Goal: Transaction & Acquisition: Purchase product/service

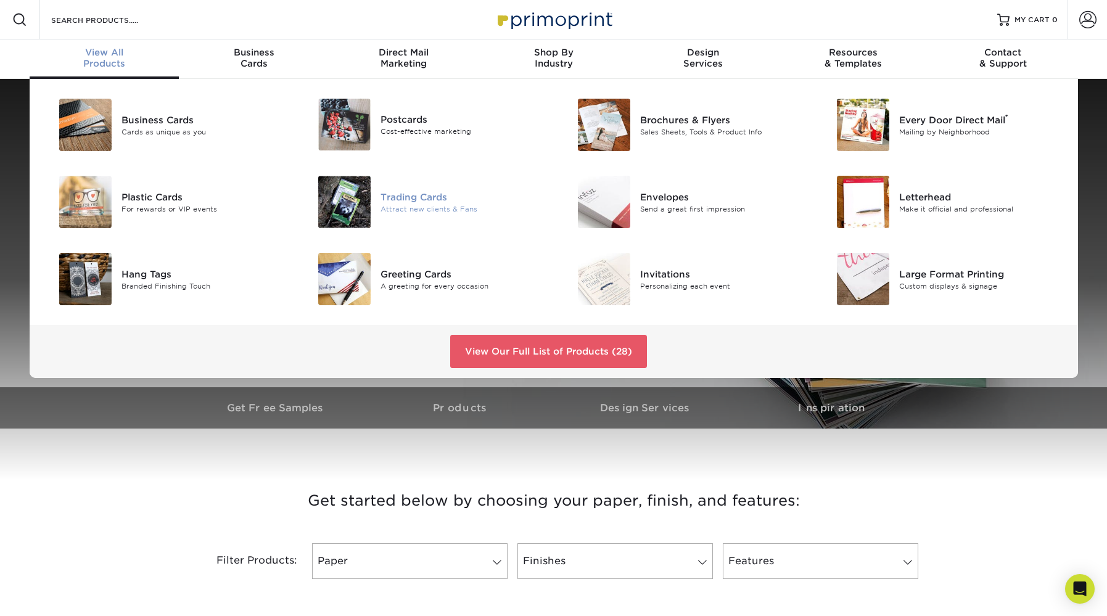
click at [368, 200] on img at bounding box center [344, 202] width 52 height 52
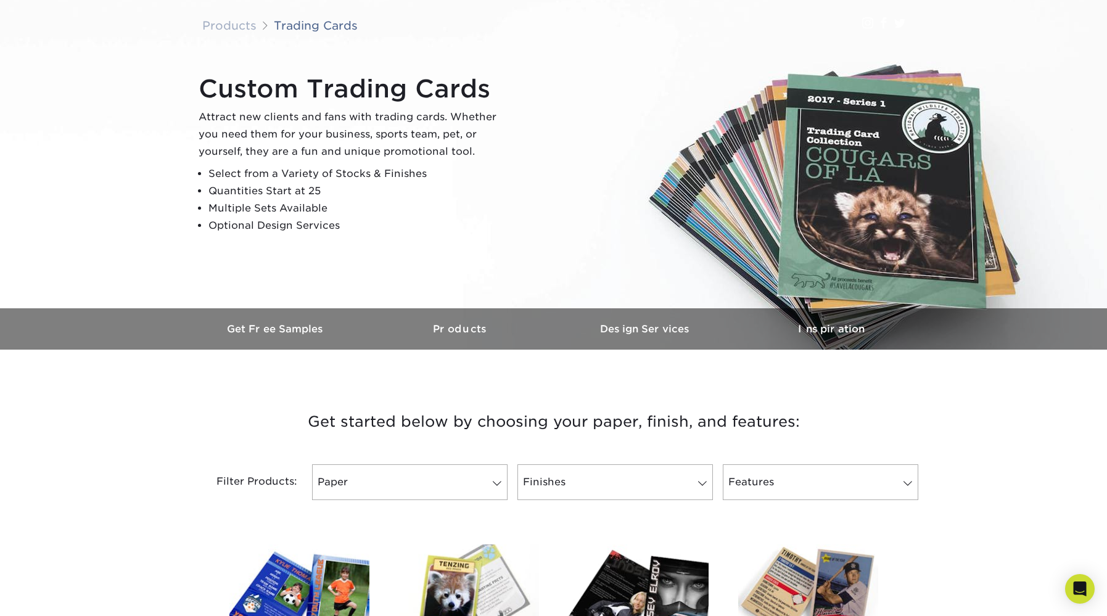
scroll to position [107, 0]
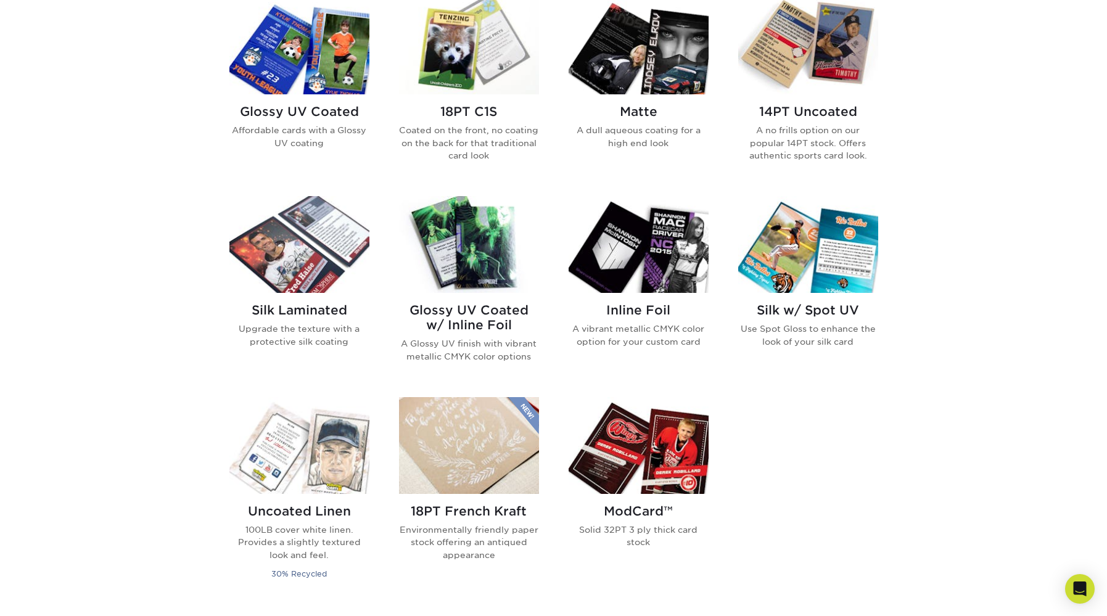
scroll to position [649, 0]
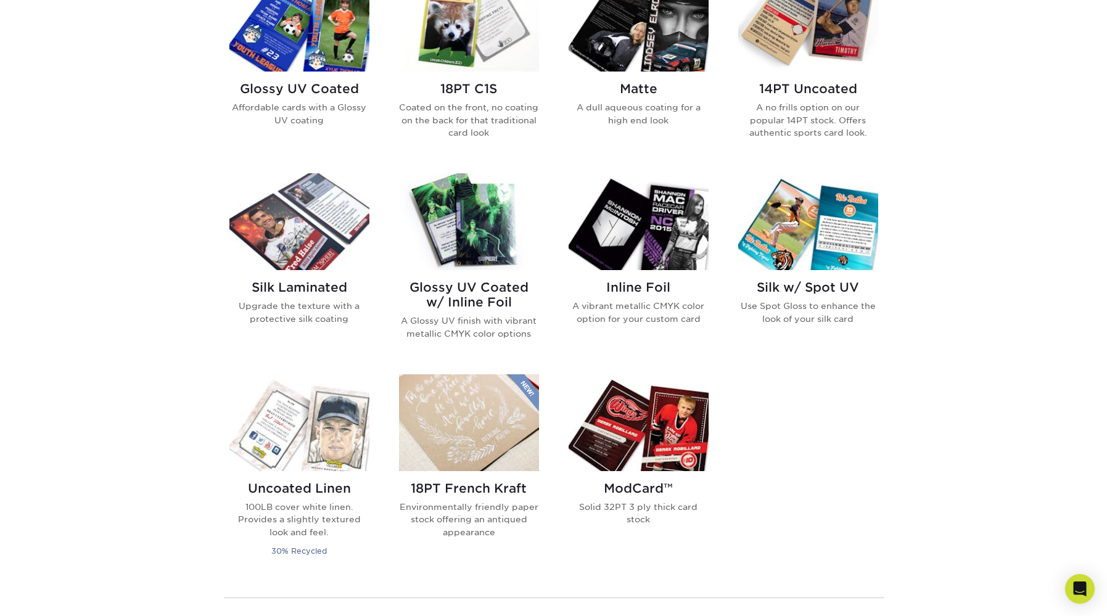
click at [642, 252] on img at bounding box center [639, 221] width 140 height 97
